Goal: Find specific page/section: Find specific page/section

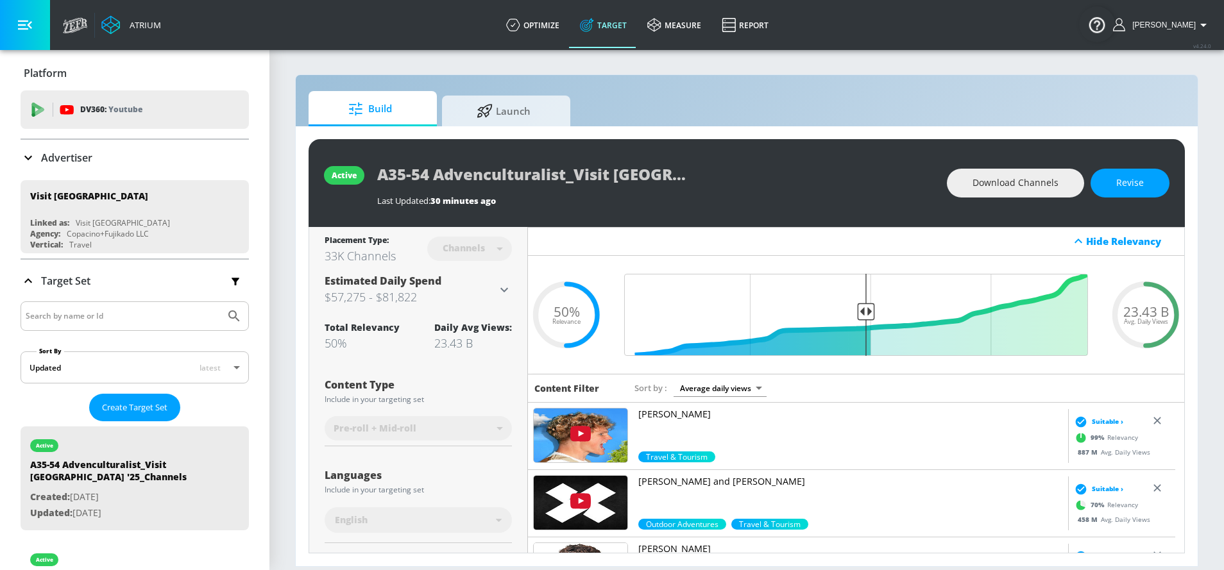
click at [58, 161] on p "Advertiser" at bounding box center [66, 158] width 51 height 14
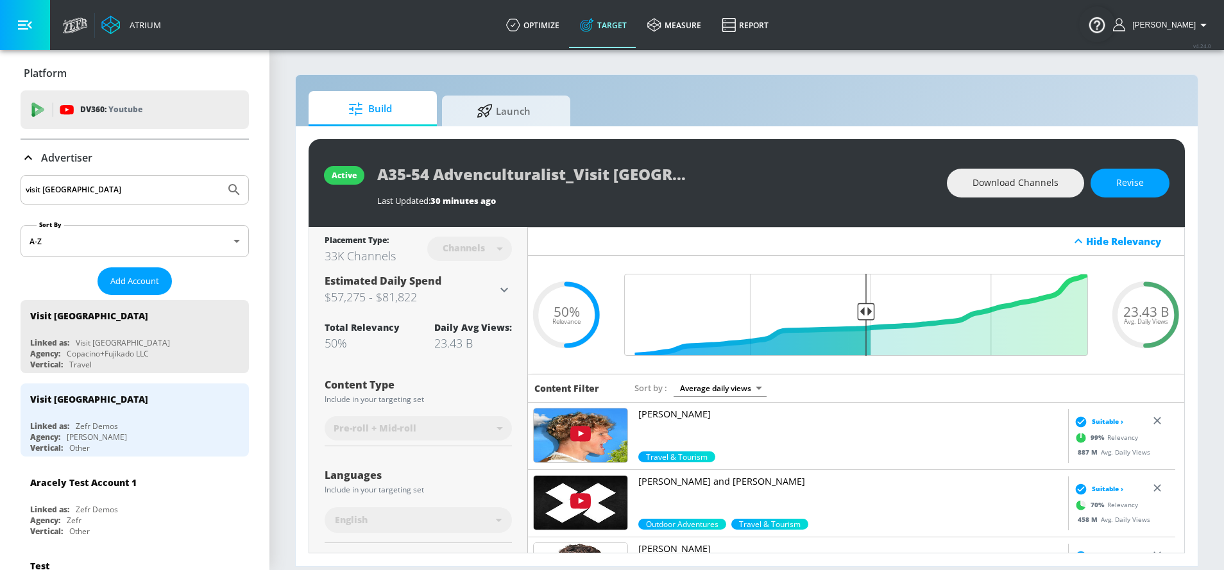
click at [87, 189] on input "visit [GEOGRAPHIC_DATA]" at bounding box center [123, 190] width 194 height 17
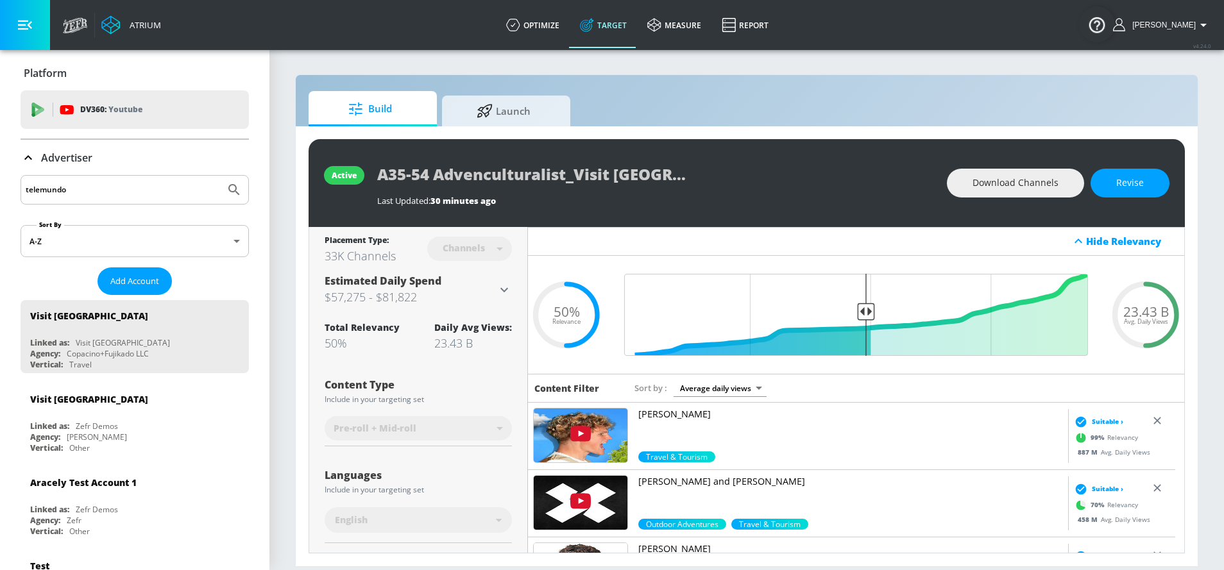
type input "telemundo"
click at [220, 176] on button "Submit Search" at bounding box center [234, 190] width 28 height 28
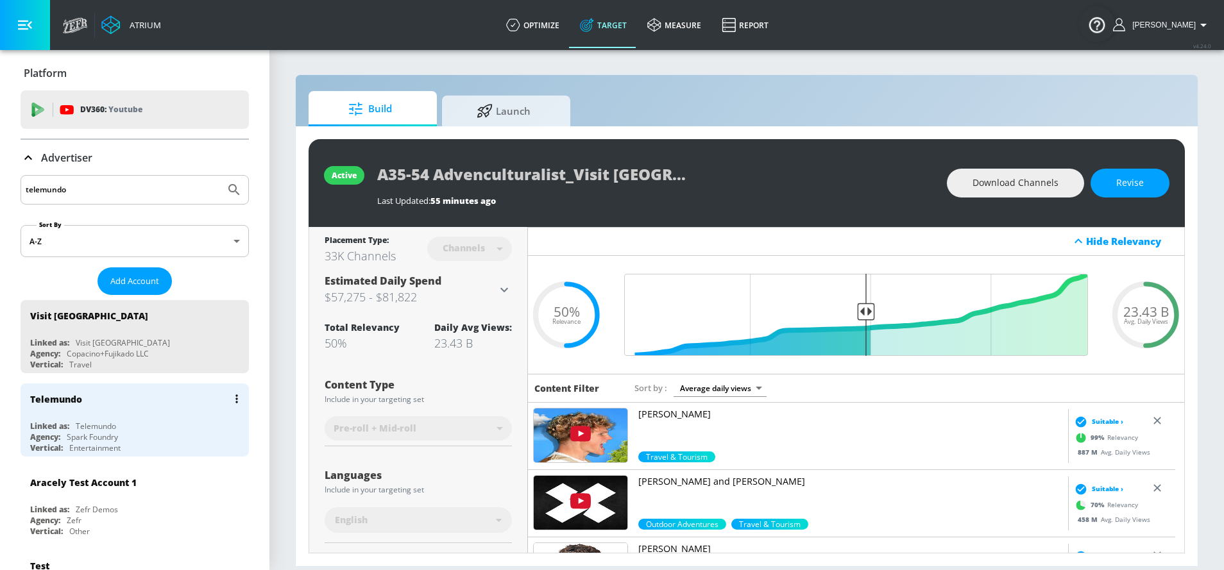
click at [146, 408] on div "Telemundo" at bounding box center [138, 399] width 216 height 31
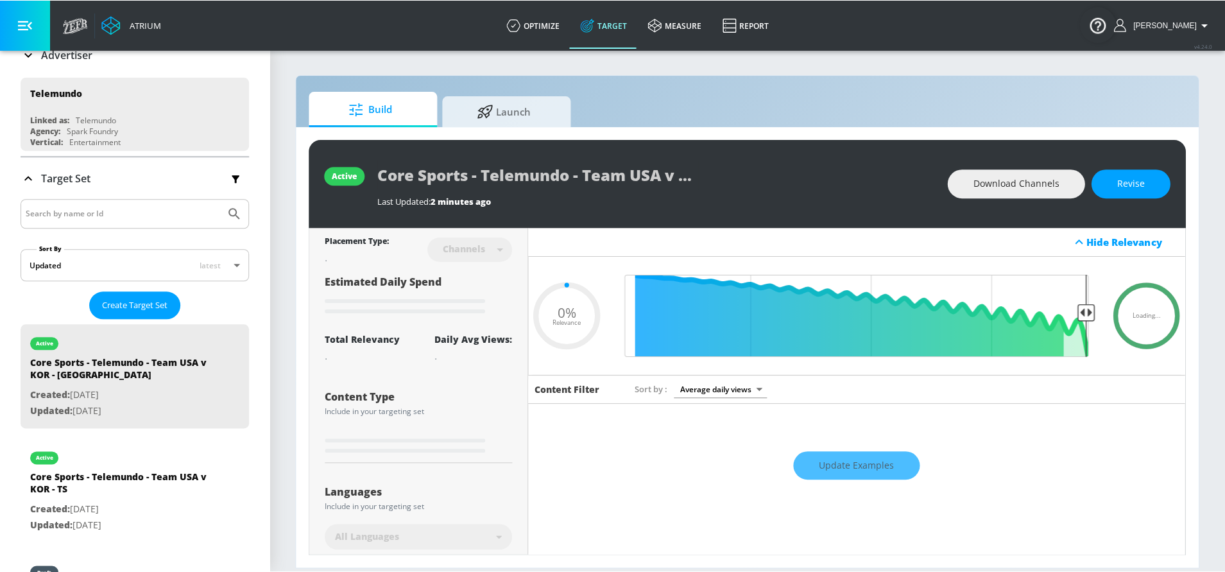
scroll to position [107, 0]
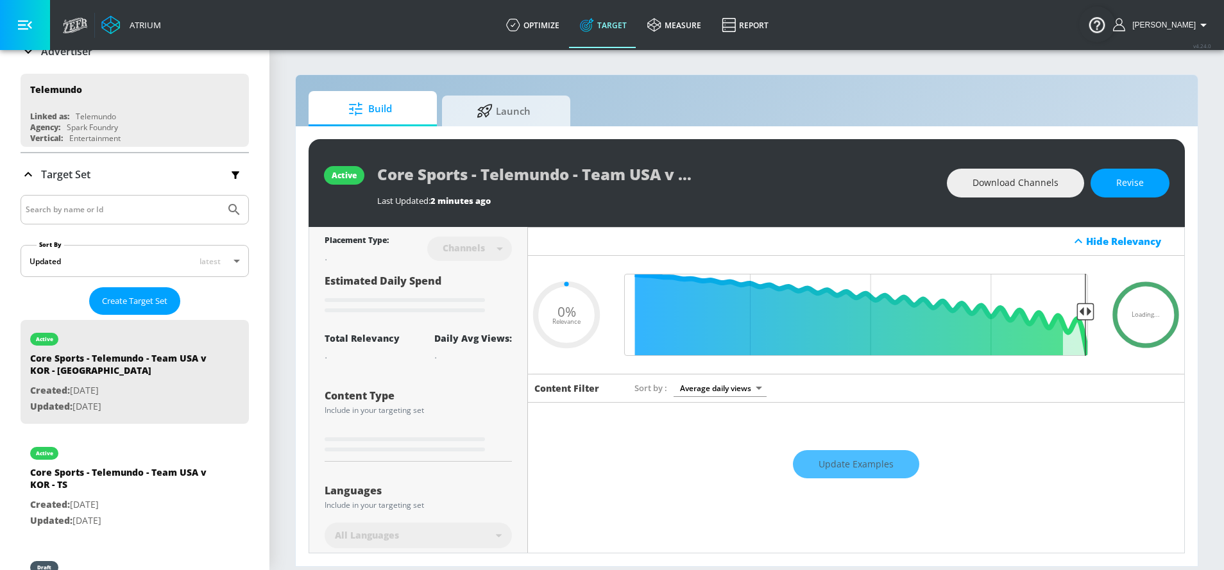
type input "0.6"
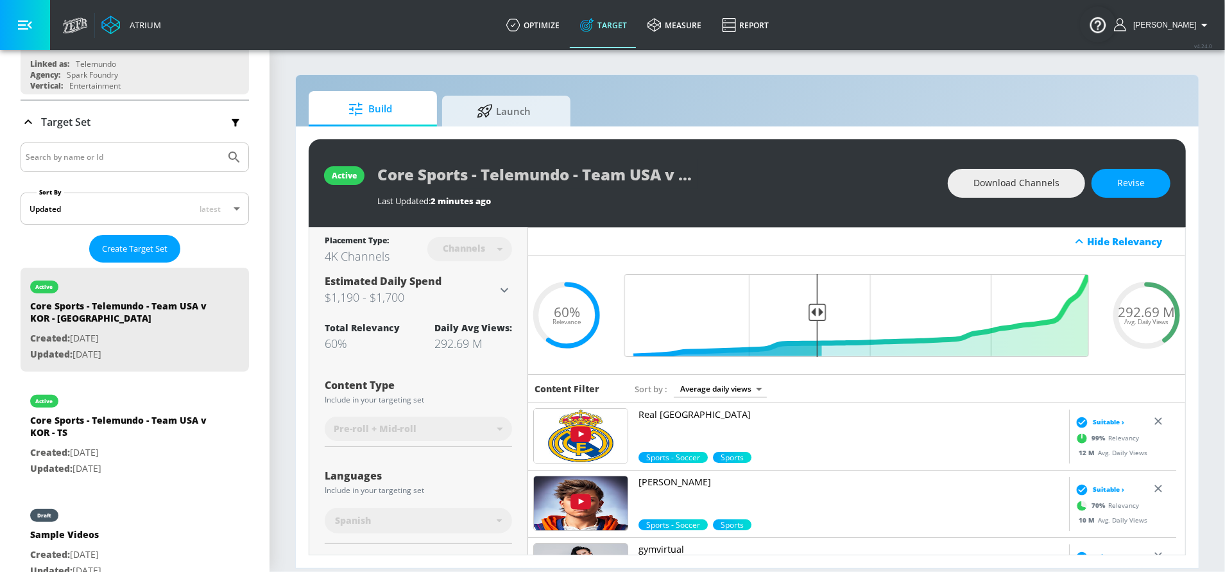
scroll to position [0, 0]
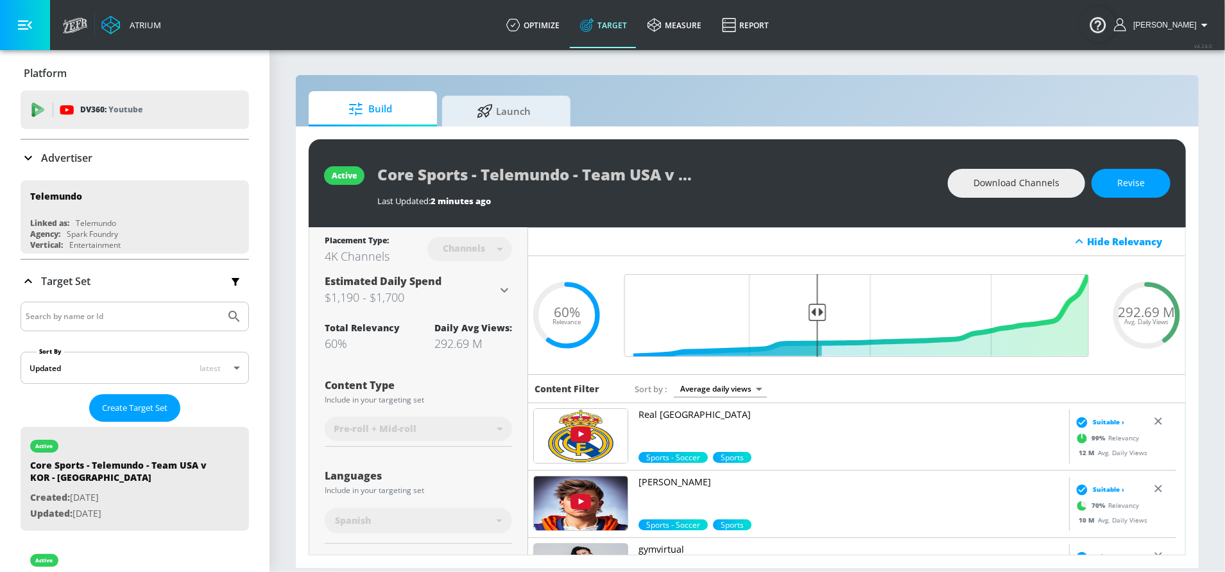
click at [47, 164] on p "Advertiser" at bounding box center [66, 158] width 51 height 14
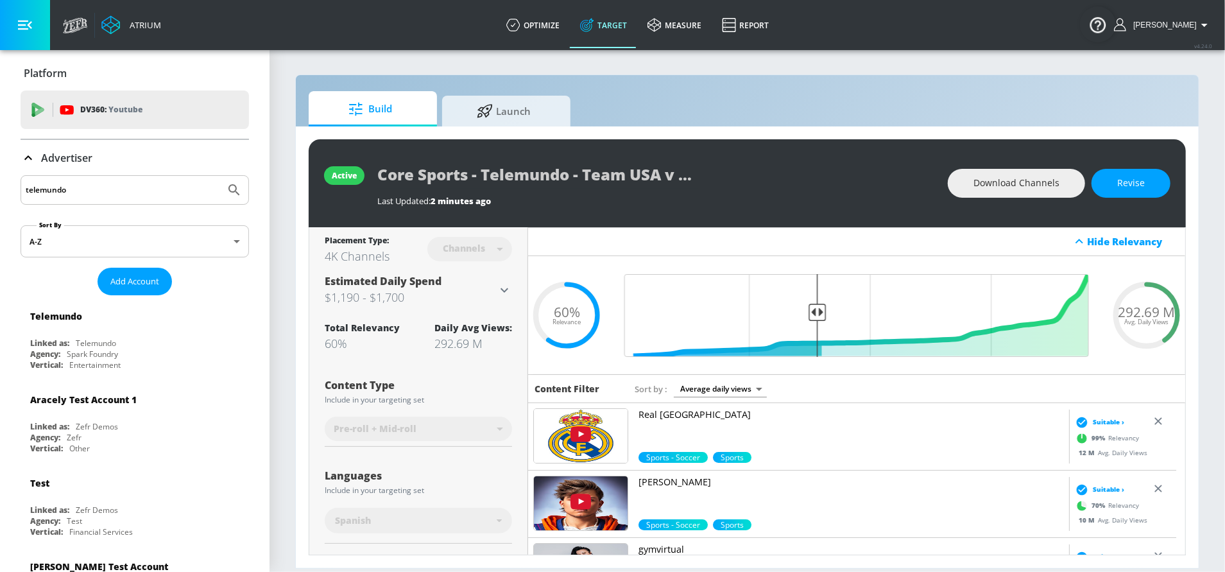
click at [133, 185] on input "telemundo" at bounding box center [123, 190] width 194 height 17
click at [132, 185] on input "telemundo" at bounding box center [123, 190] width 194 height 17
click at [128, 185] on input "telemundo" at bounding box center [123, 190] width 194 height 17
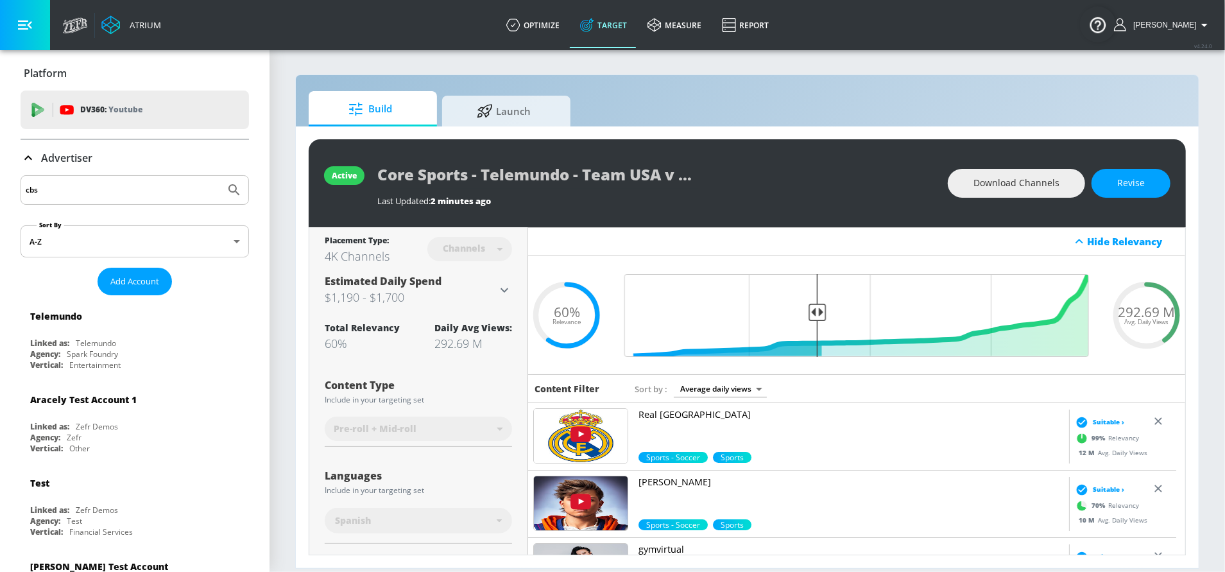
type input "cbs"
click at [220, 176] on button "Submit Search" at bounding box center [234, 190] width 28 height 28
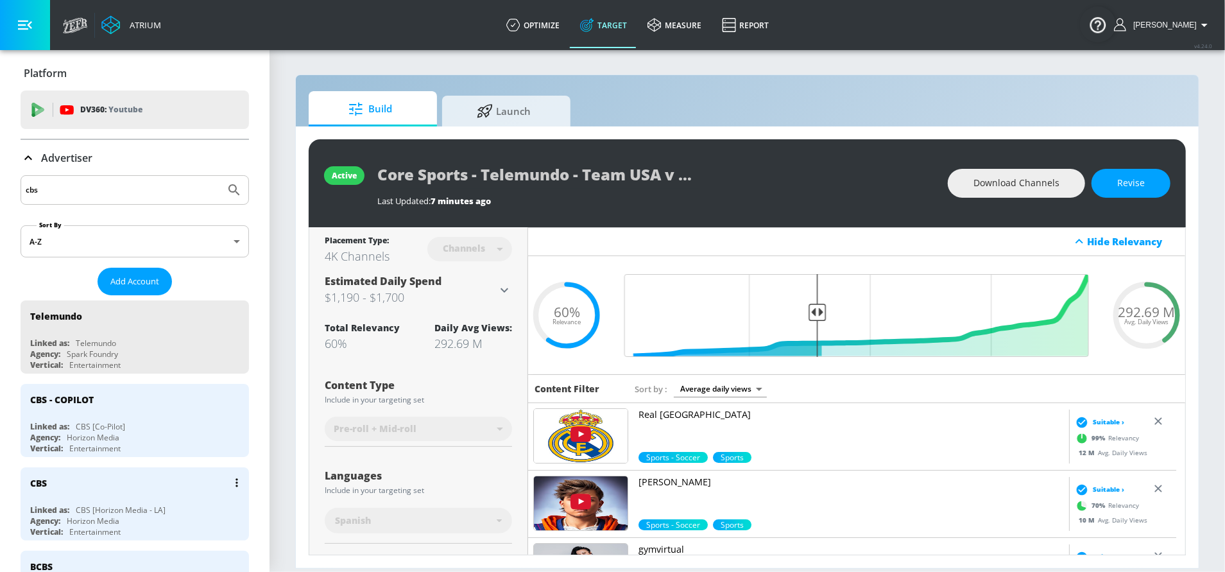
click at [131, 492] on div "CBS" at bounding box center [138, 482] width 216 height 31
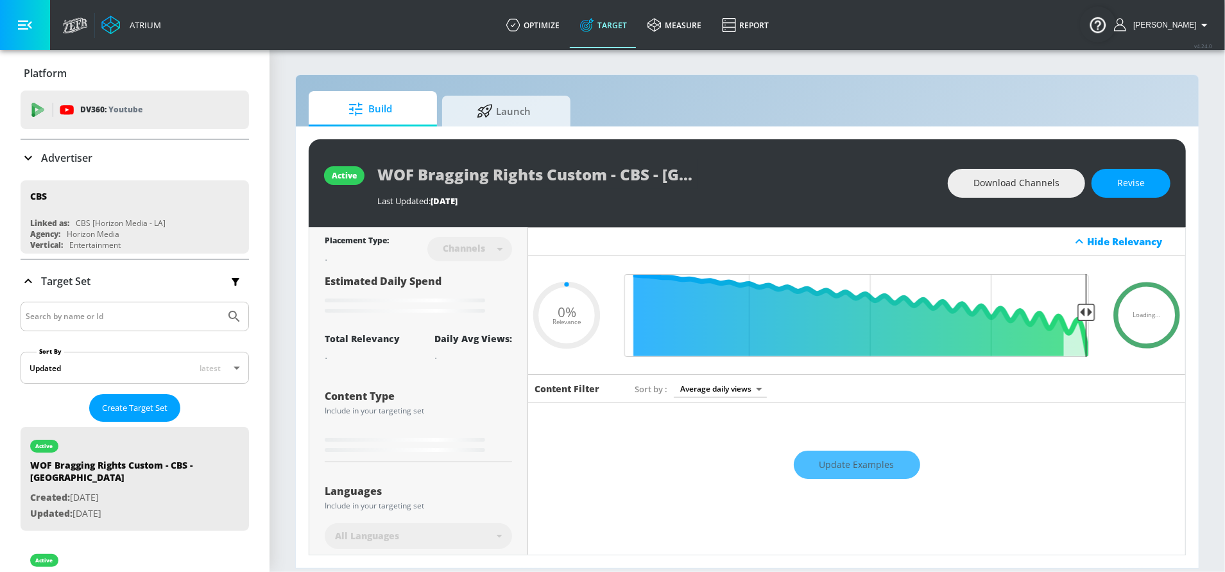
type input "0.05"
click at [74, 149] on div "Advertiser" at bounding box center [135, 158] width 228 height 36
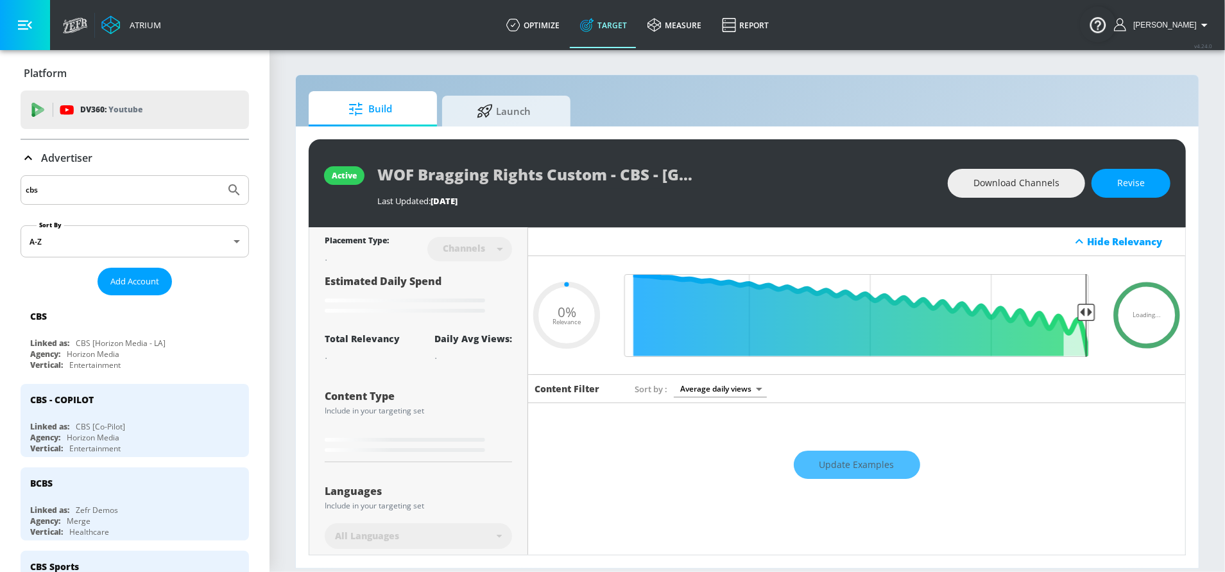
click at [94, 185] on input "cbs" at bounding box center [123, 190] width 194 height 17
click at [169, 412] on div "CBS - COPILOT Linked as: CBS [Co-Pilot] Agency: Horizon Media Vertical: Enterta…" at bounding box center [135, 420] width 228 height 73
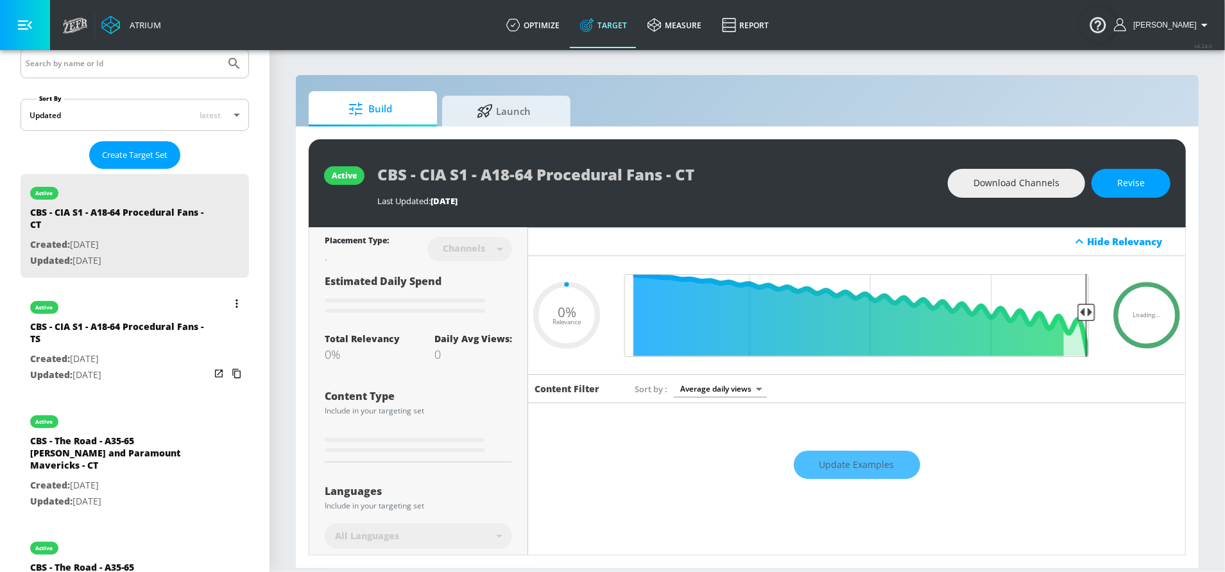
scroll to position [256, 0]
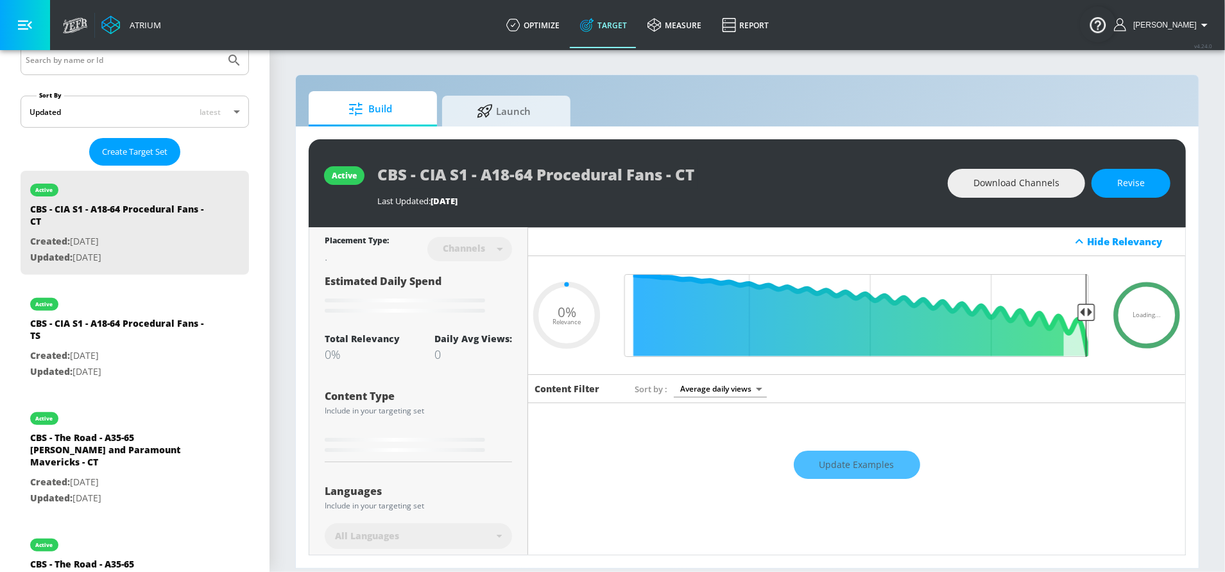
type input "0.5"
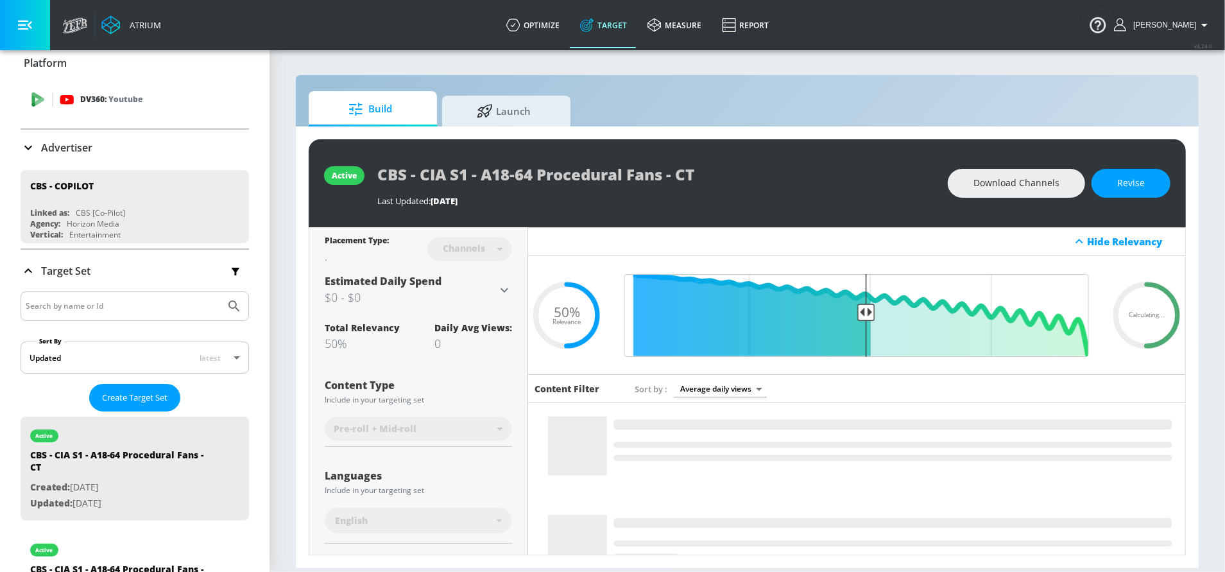
scroll to position [0, 0]
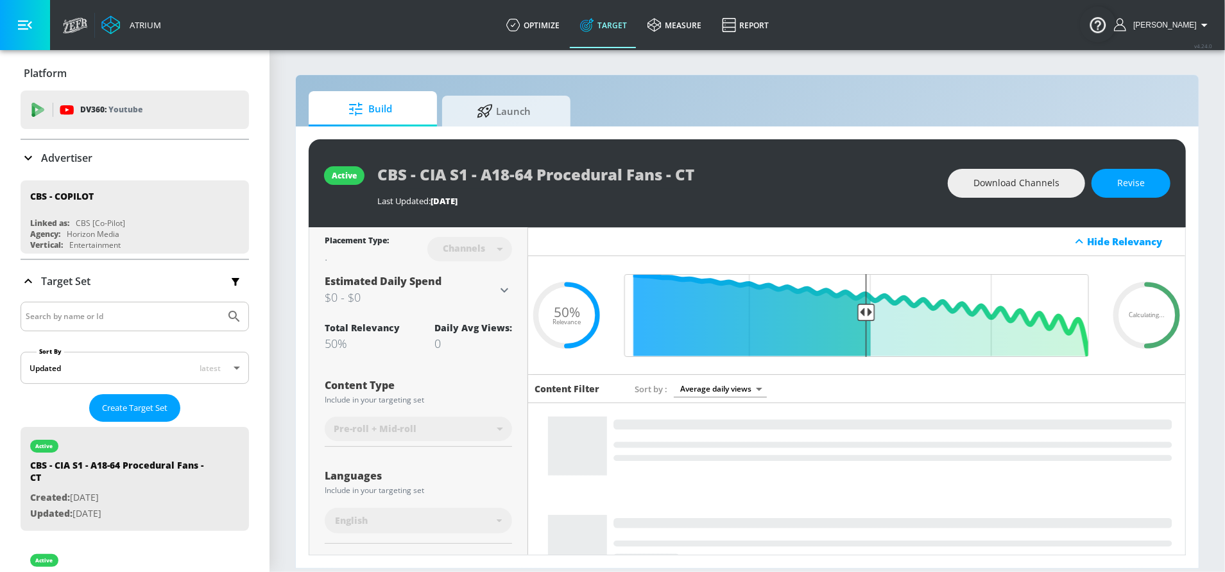
click at [81, 164] on p "Advertiser" at bounding box center [66, 158] width 51 height 14
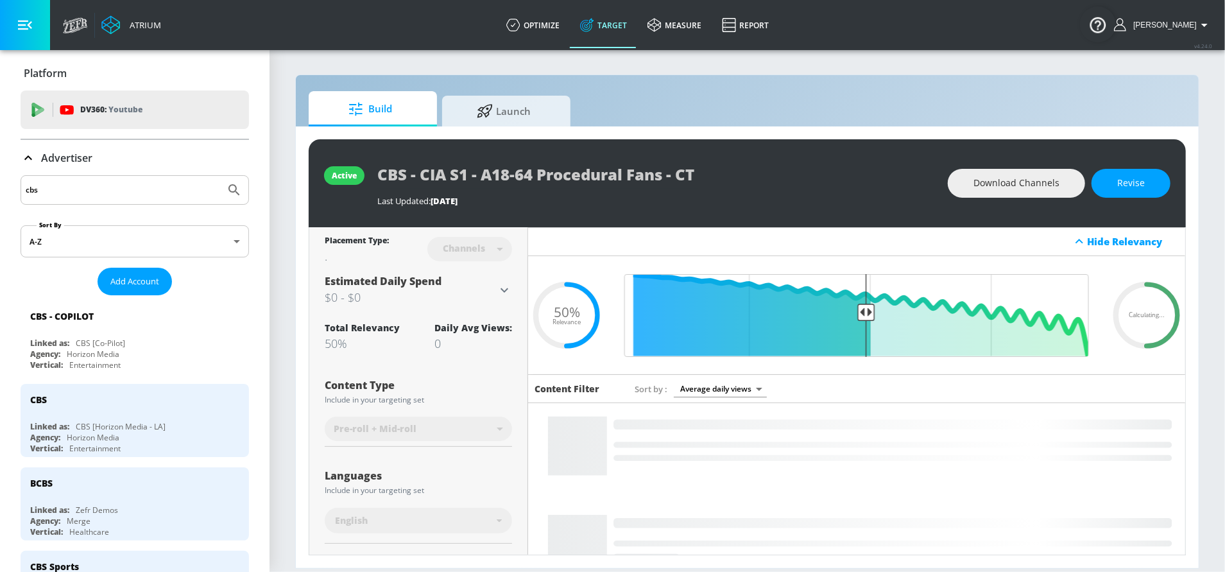
click at [83, 188] on input "cbs" at bounding box center [123, 190] width 194 height 17
click at [82, 188] on input "cbs" at bounding box center [123, 190] width 194 height 17
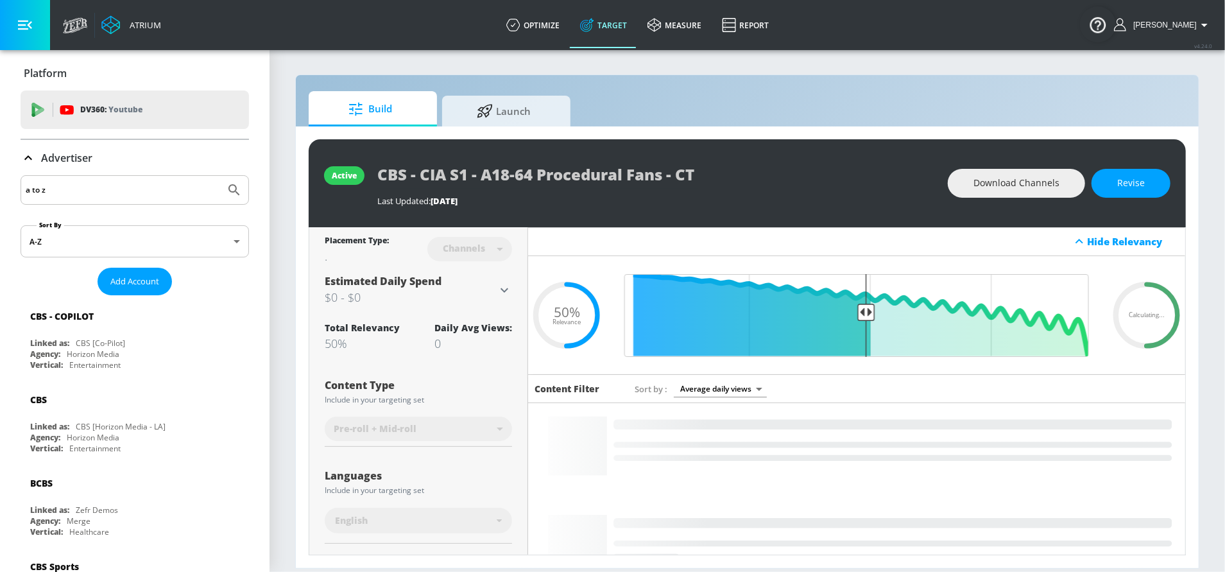
type input "a to z"
click at [220, 176] on button "Submit Search" at bounding box center [234, 190] width 28 height 28
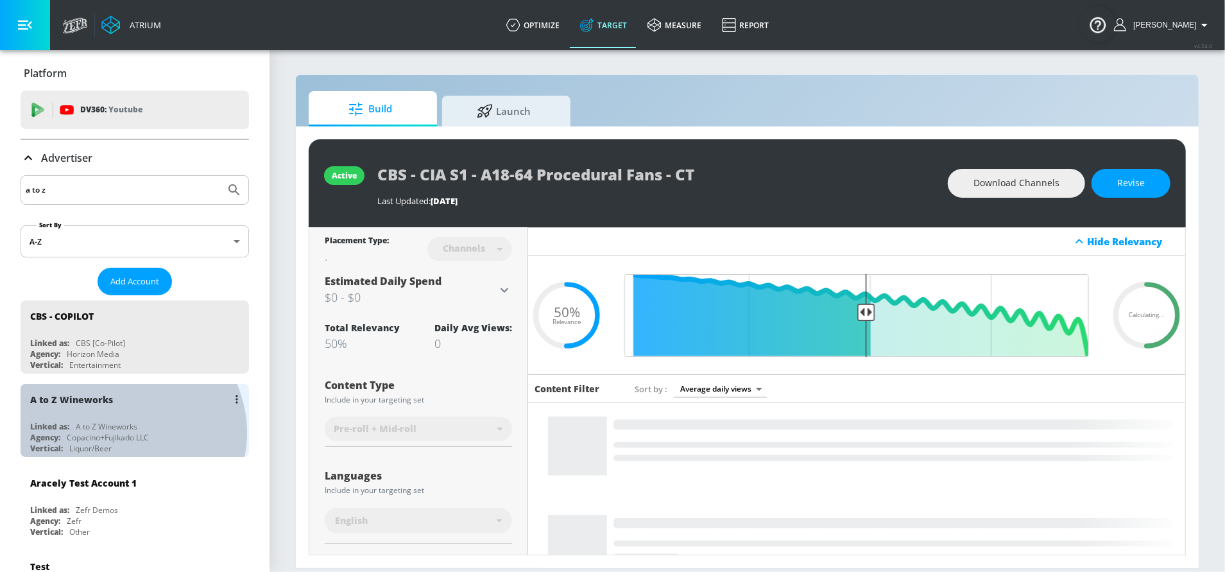
click at [124, 432] on div "Copacino+Fujikado LLC" at bounding box center [108, 437] width 82 height 11
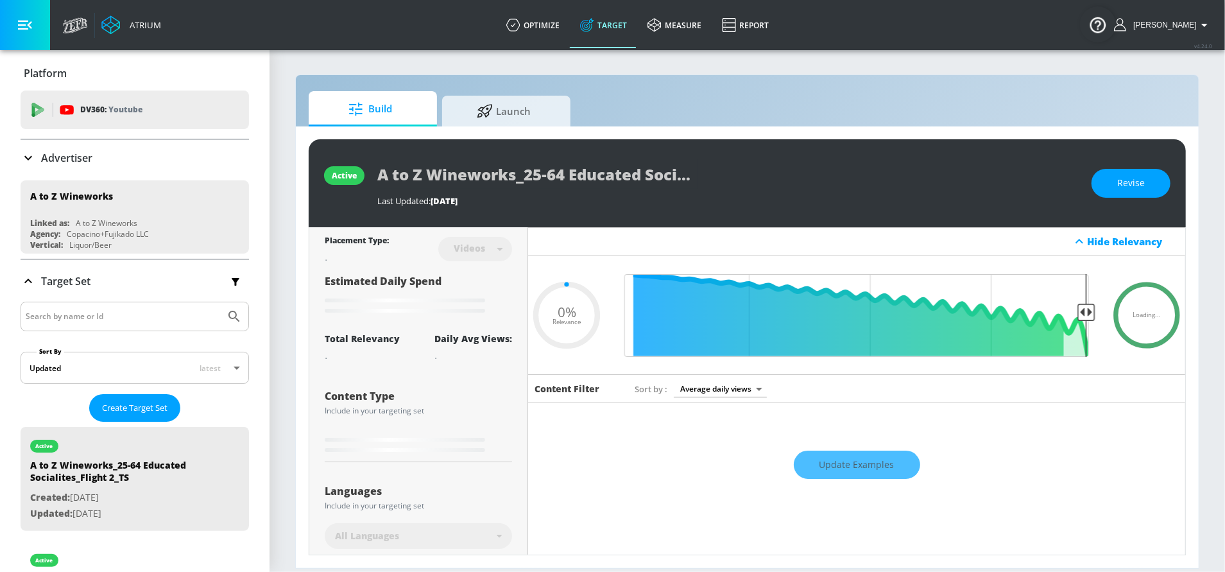
type input "0.35"
